Goal: Task Accomplishment & Management: Use online tool/utility

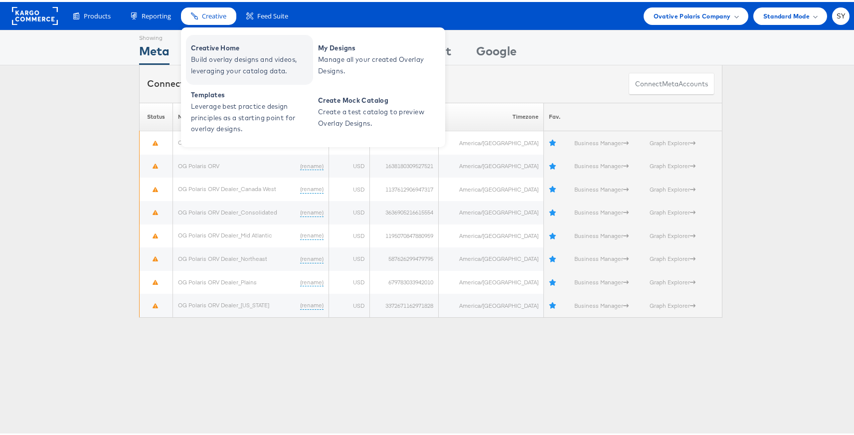
click at [215, 40] on span "Creative Home" at bounding box center [251, 45] width 120 height 11
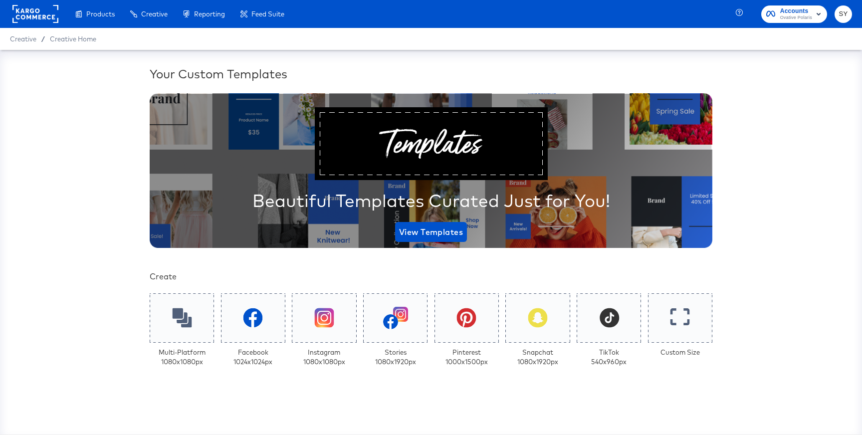
click at [192, 343] on div "Multi-Platform 1080 x 1080 px" at bounding box center [182, 331] width 64 height 76
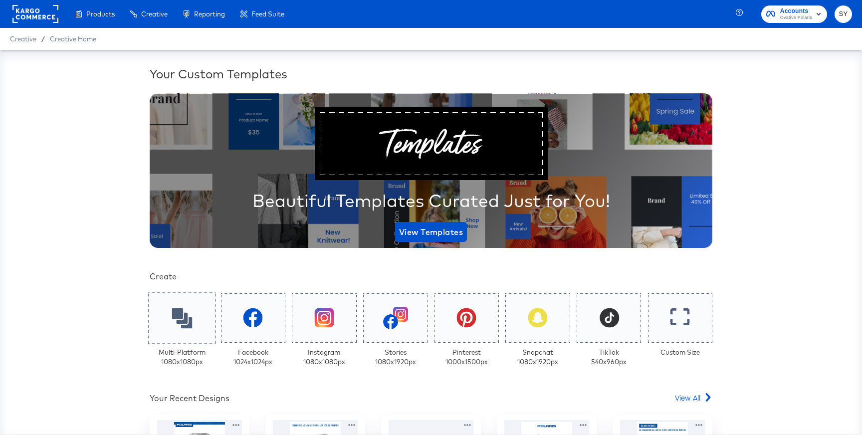
click at [188, 337] on div at bounding box center [182, 318] width 68 height 52
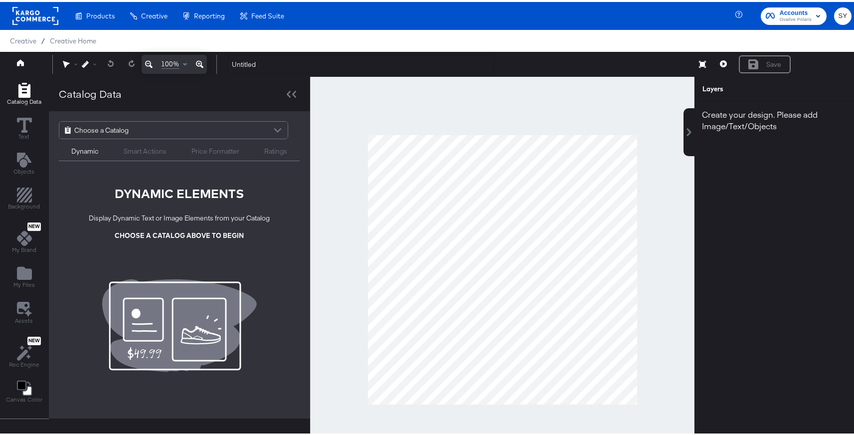
click at [135, 133] on div "Choose a Catalog" at bounding box center [173, 128] width 228 height 17
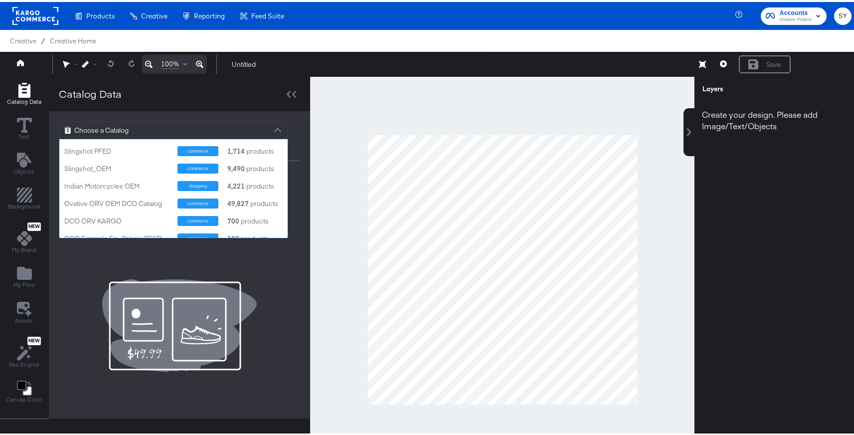
scroll to position [106, 0]
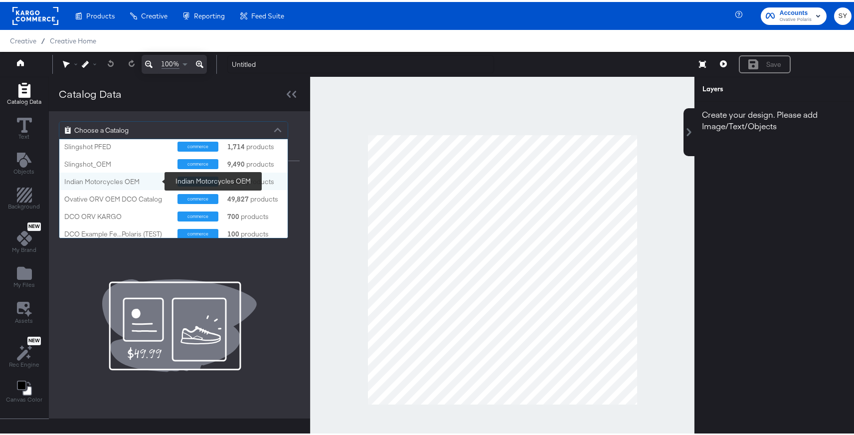
click at [122, 181] on div "Indian Motorcycles OEM" at bounding box center [117, 179] width 106 height 9
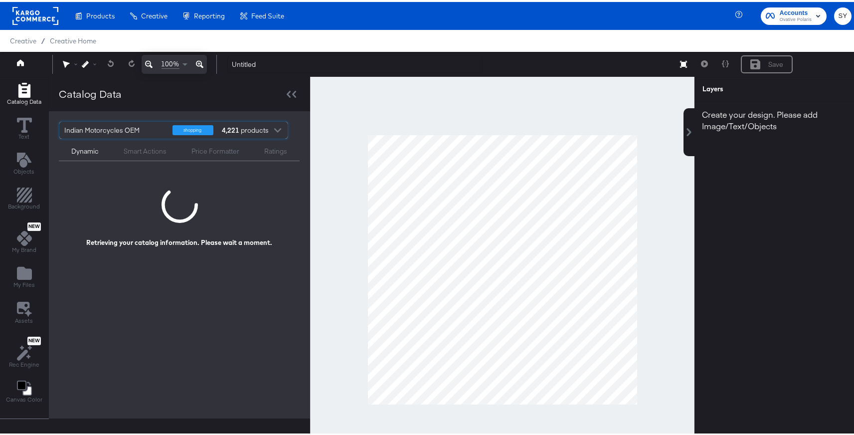
click at [139, 151] on div "Smart Actions" at bounding box center [145, 149] width 43 height 9
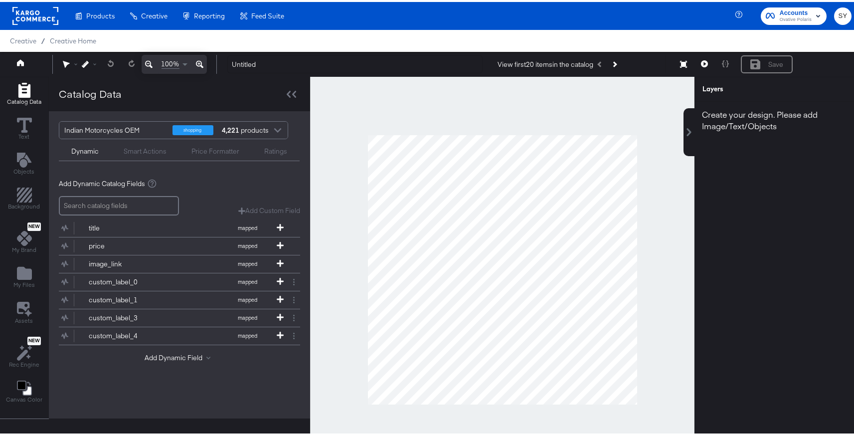
scroll to position [25, 0]
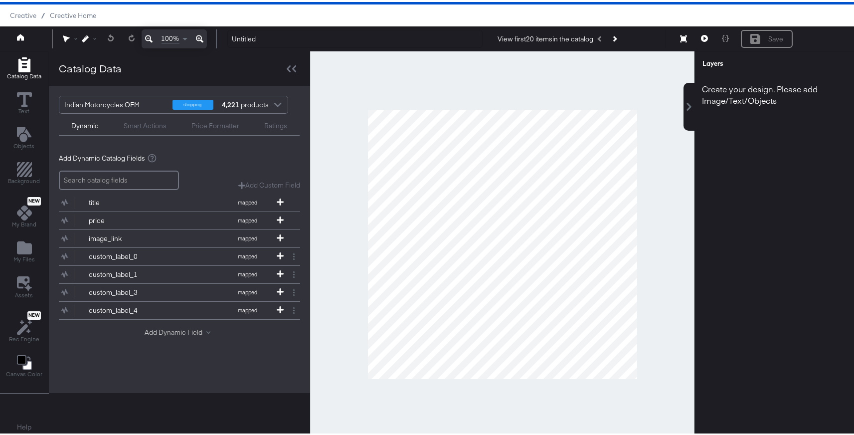
click at [180, 331] on button "Add Dynamic Field" at bounding box center [180, 330] width 70 height 9
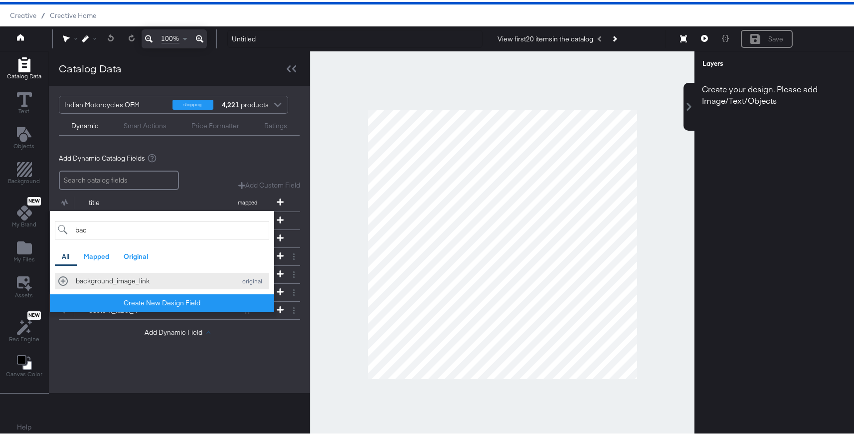
type input "bac"
click at [151, 272] on button "background_image_link original" at bounding box center [162, 279] width 214 height 16
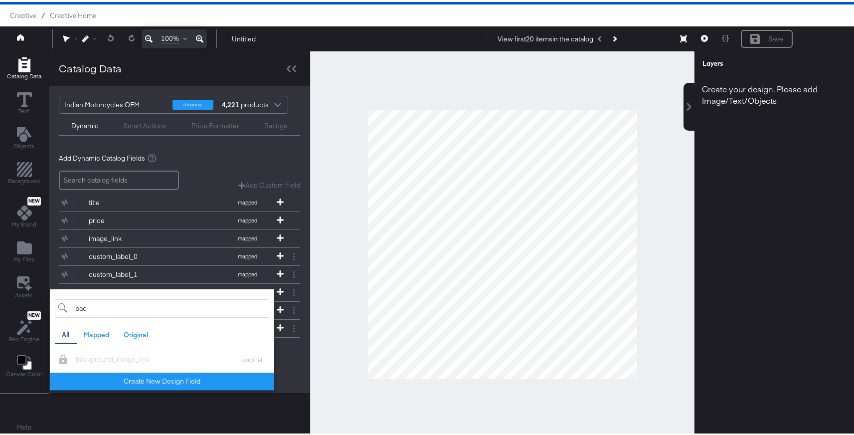
click at [288, 354] on div "Add Dynamic Field bac All Mapped Original Failed to load text entry background_…" at bounding box center [179, 350] width 241 height 13
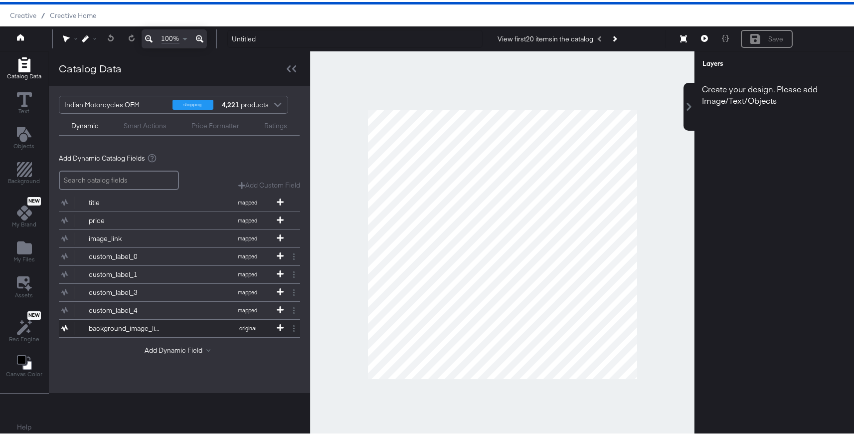
click at [188, 318] on button "background_image_link original" at bounding box center [173, 326] width 229 height 17
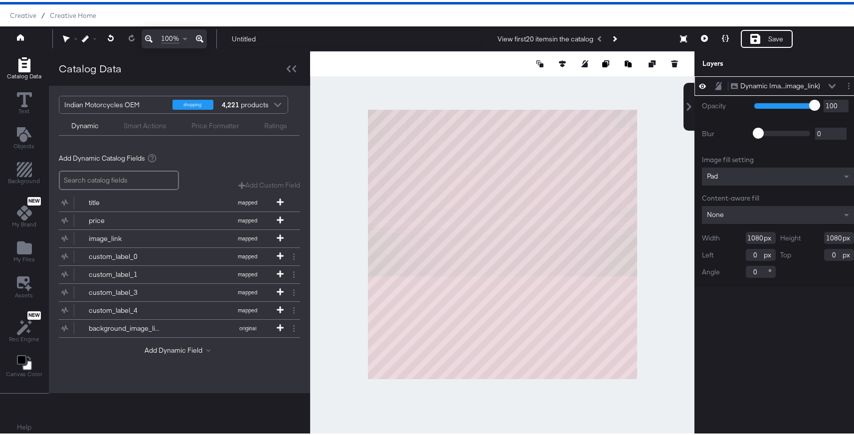
click at [637, 239] on div at bounding box center [502, 242] width 385 height 386
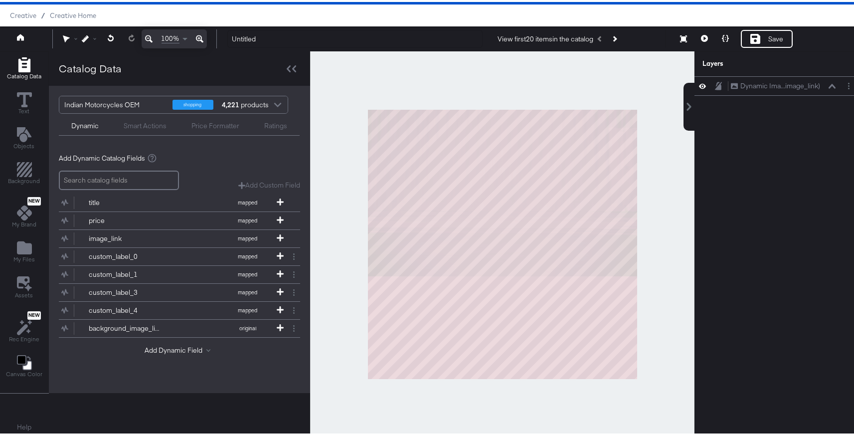
click at [651, 241] on div at bounding box center [502, 242] width 385 height 386
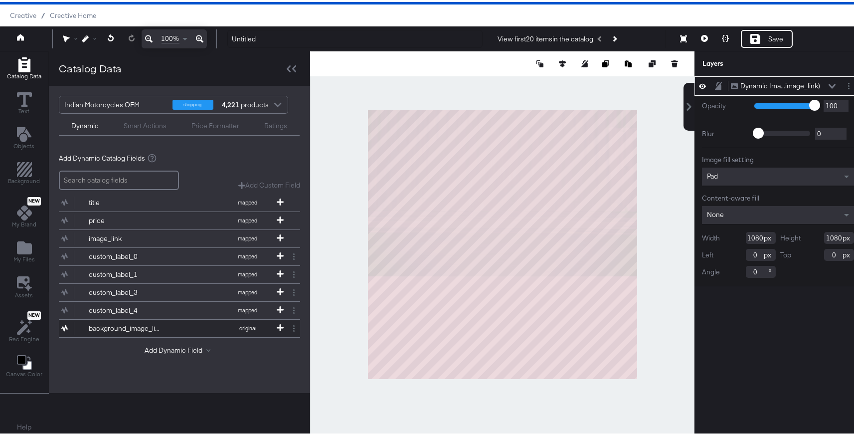
click at [183, 325] on button "background_image_link original" at bounding box center [173, 326] width 229 height 17
click at [651, 96] on div at bounding box center [502, 242] width 385 height 386
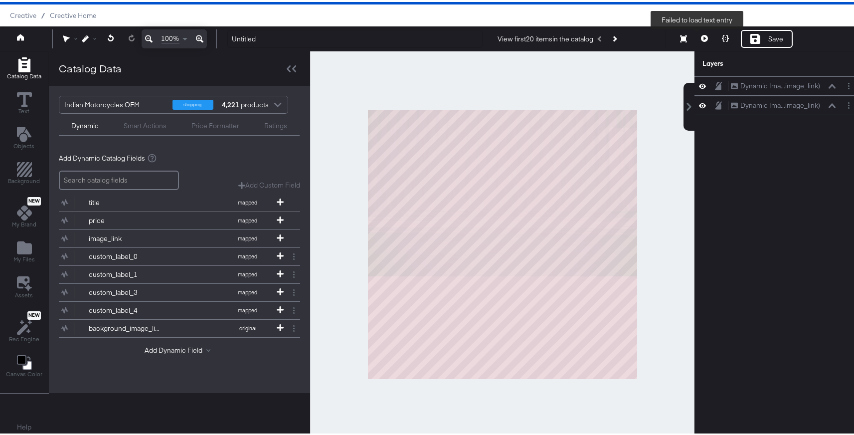
click at [694, 35] on button at bounding box center [704, 37] width 21 height 18
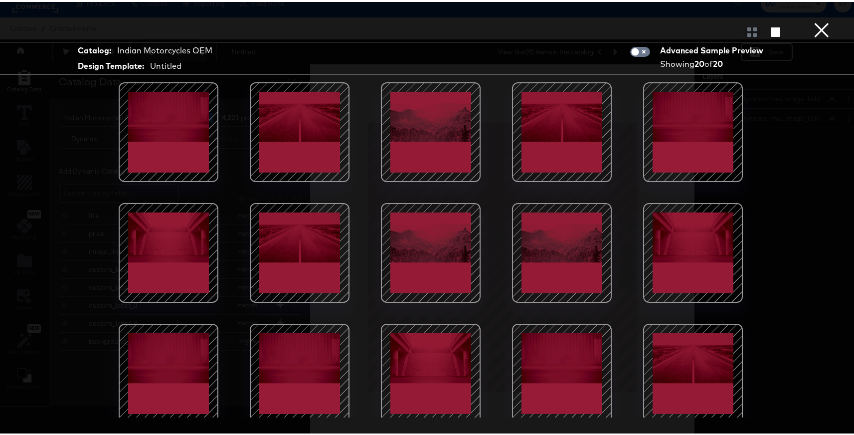
scroll to position [0, 0]
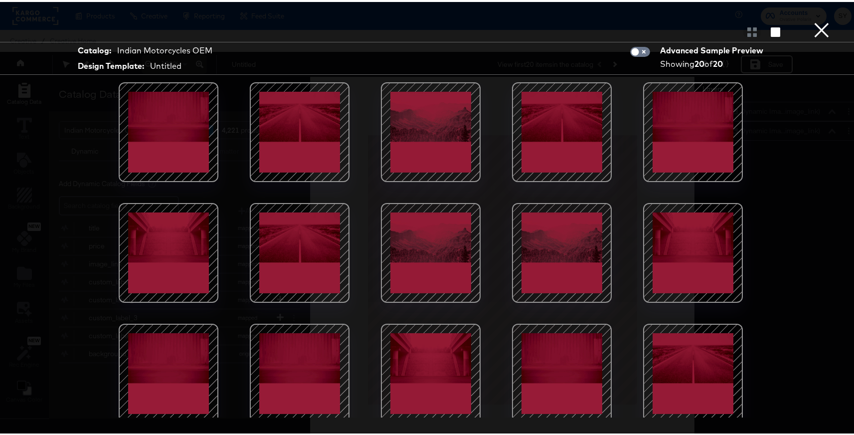
click at [817, 20] on button "×" at bounding box center [822, 10] width 20 height 20
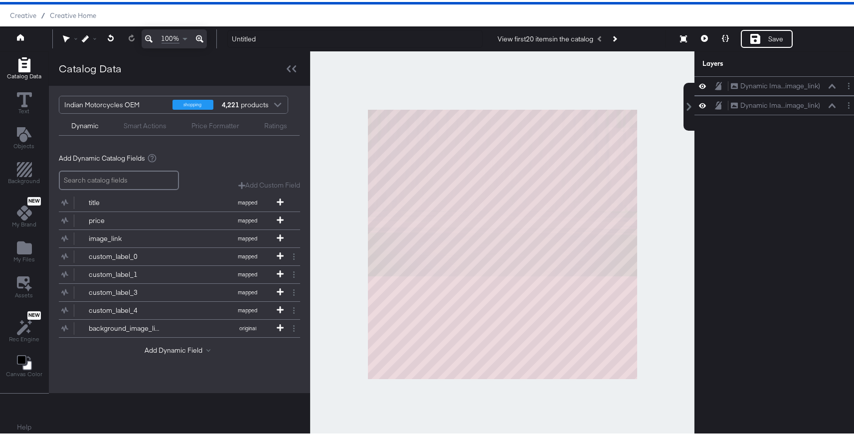
scroll to position [3, 0]
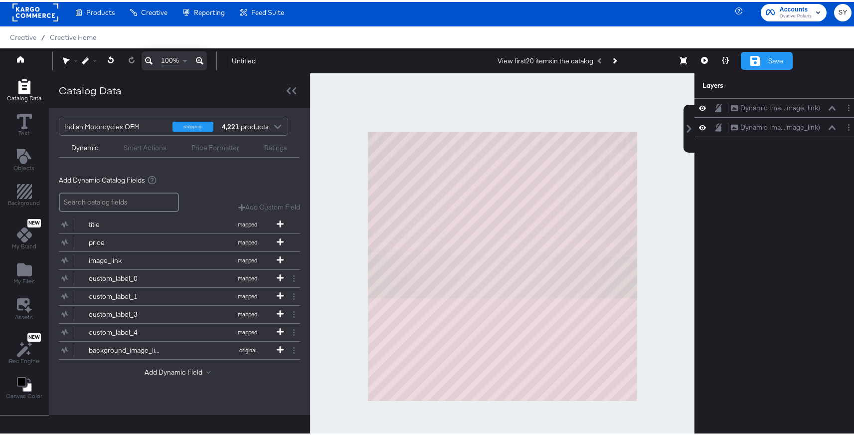
click at [765, 50] on div "Save" at bounding box center [767, 59] width 52 height 18
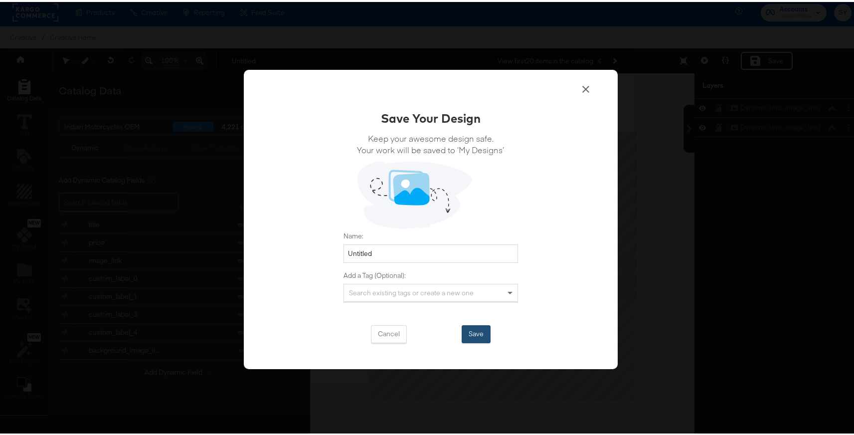
click at [475, 332] on button "Save" at bounding box center [476, 332] width 29 height 18
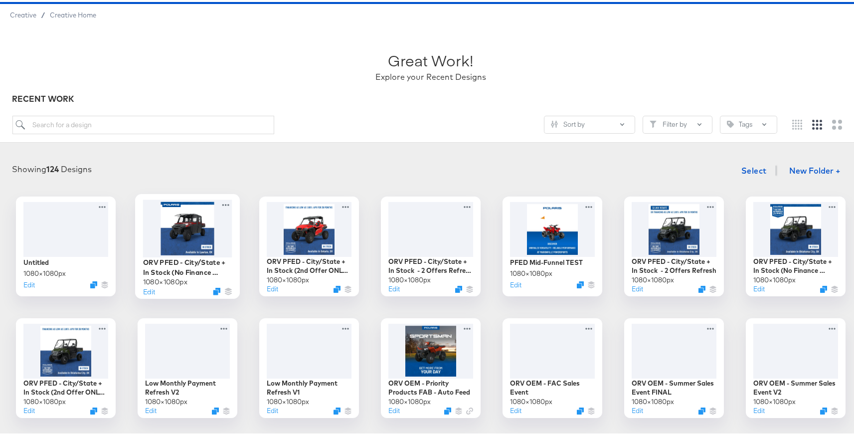
scroll to position [27, 0]
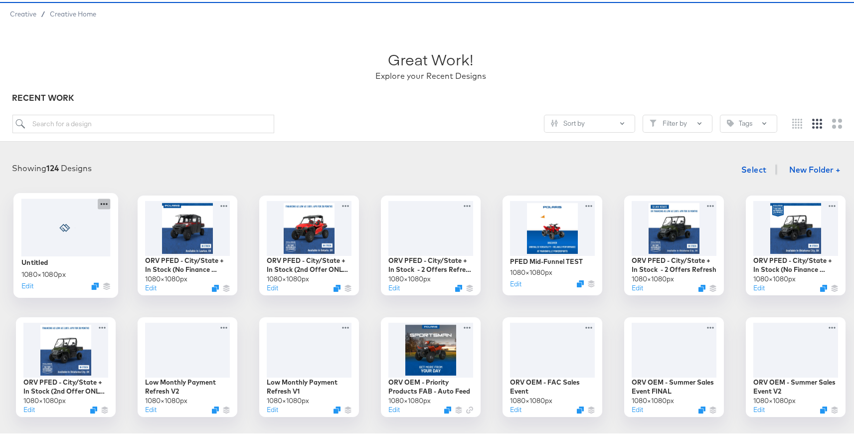
click at [98, 201] on icon at bounding box center [104, 202] width 12 height 10
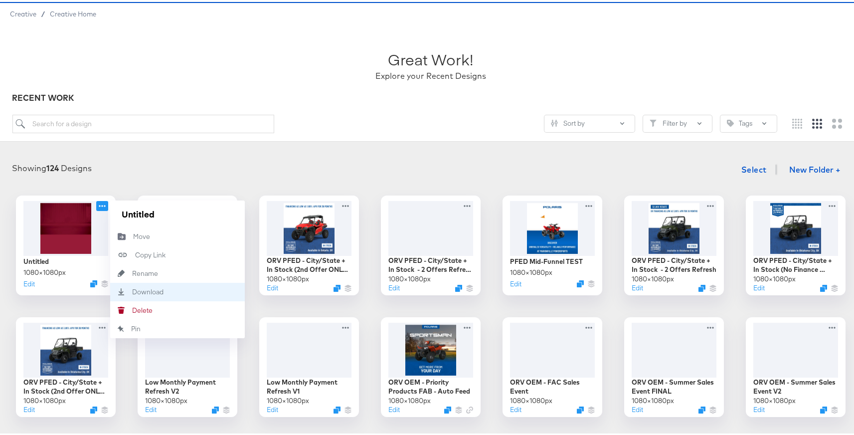
click at [132, 290] on div "Download Download" at bounding box center [132, 290] width 0 height 0
